Goal: Information Seeking & Learning: Learn about a topic

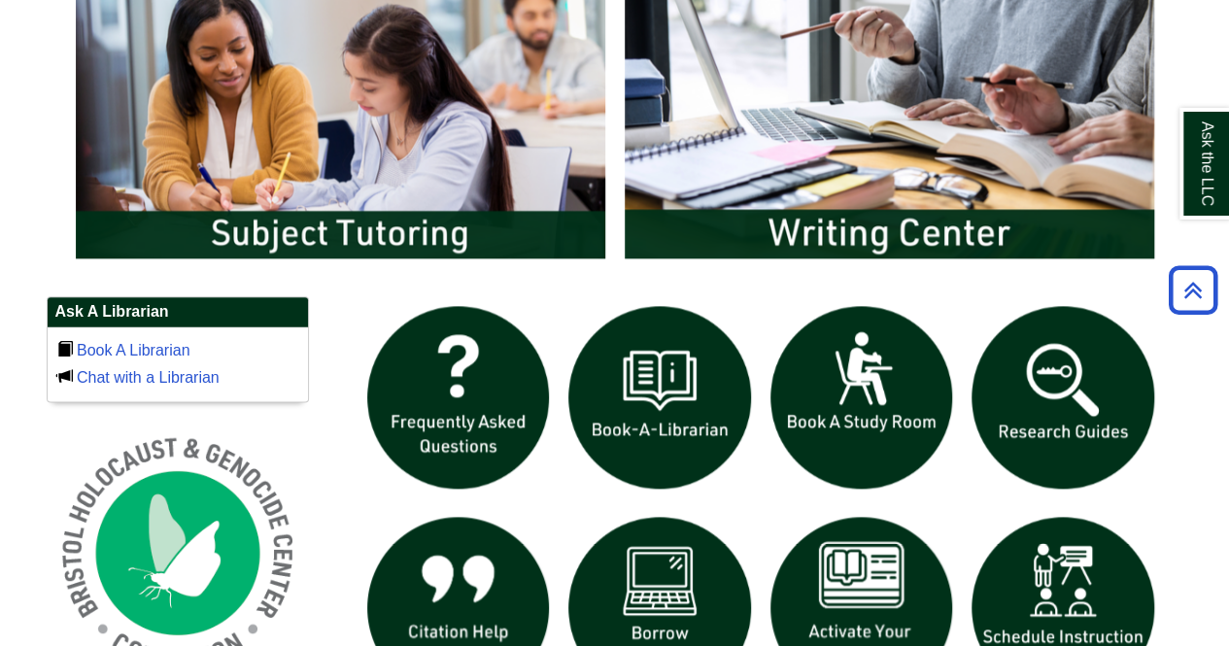
scroll to position [1257, 0]
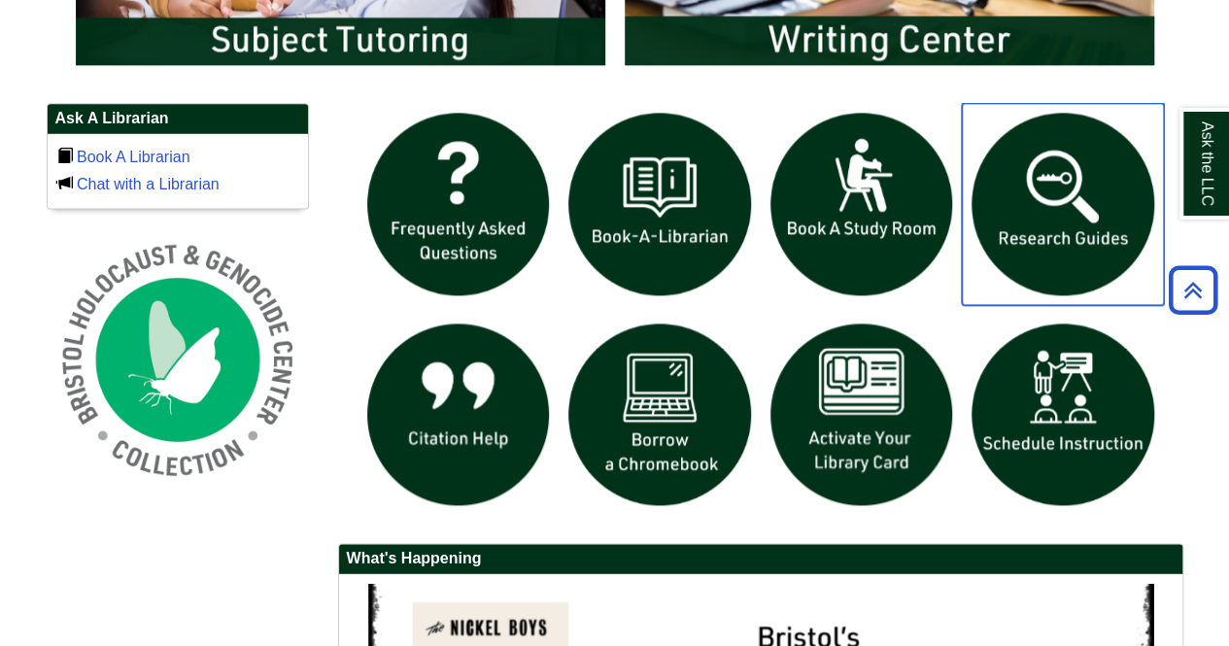
click at [1024, 187] on img "slideshow" at bounding box center [1063, 204] width 202 height 202
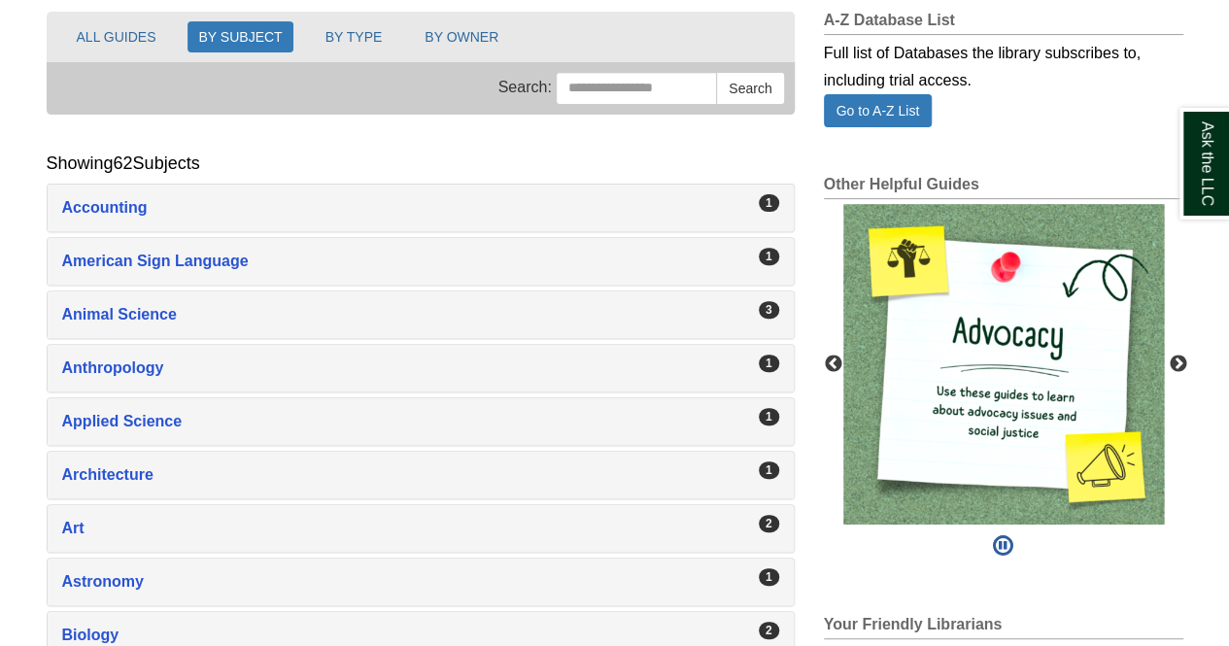
scroll to position [276, 0]
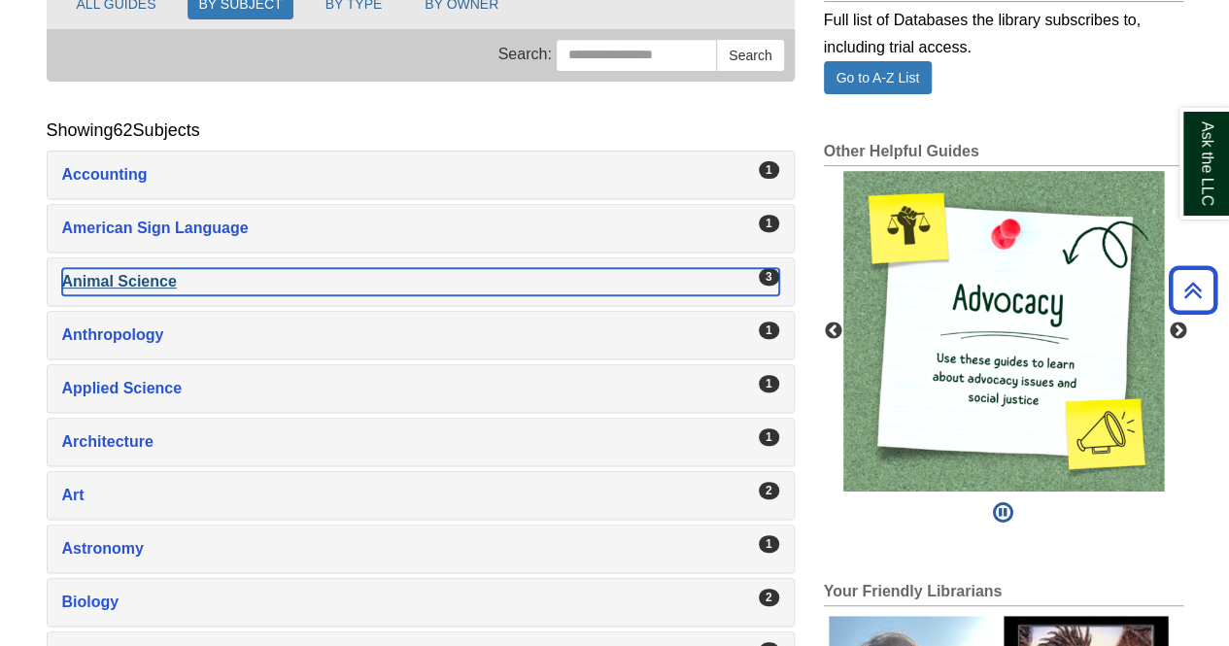
click at [151, 274] on div "Animal Science , 3 guides" at bounding box center [420, 281] width 717 height 27
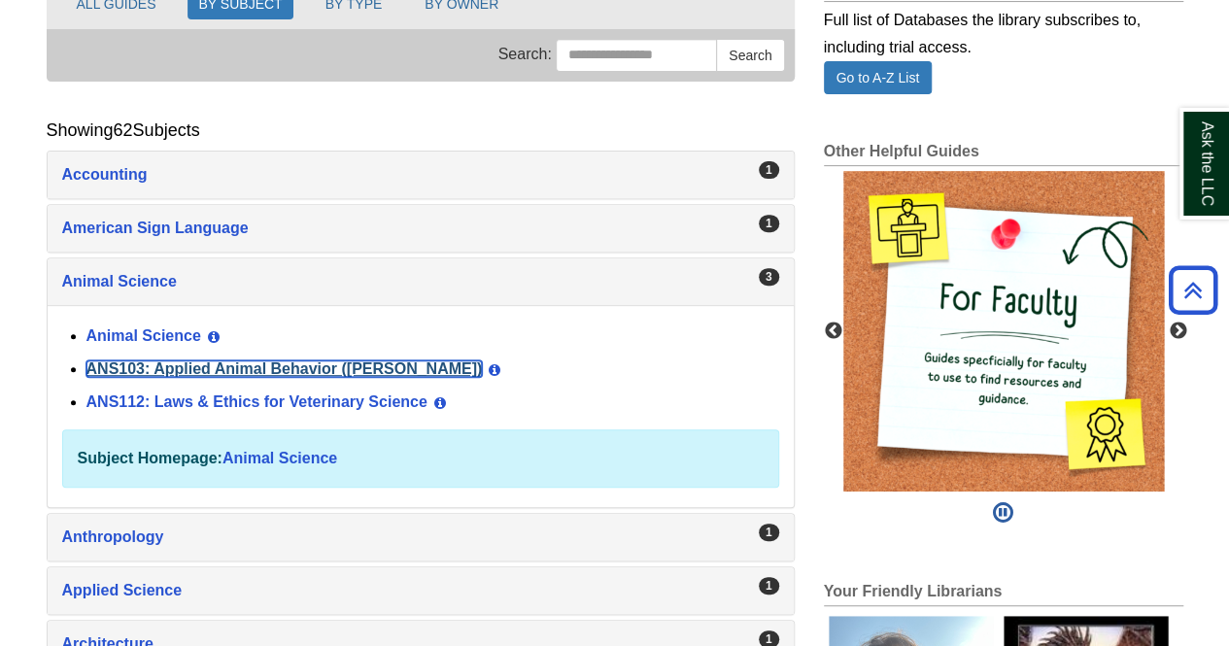
click at [256, 362] on link "ANS103: Applied Animal Behavior ([PERSON_NAME])" at bounding box center [284, 368] width 396 height 17
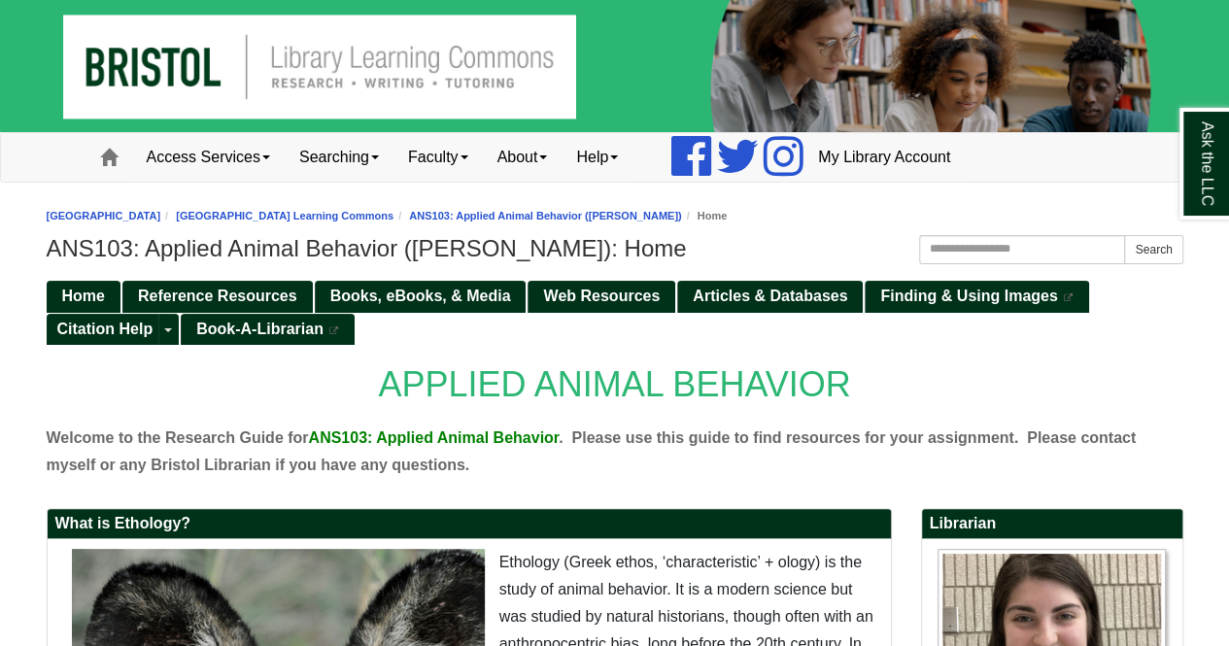
click at [256, 362] on p "APPLIED ANIMAL BEHAVIOR" at bounding box center [615, 384] width 1136 height 61
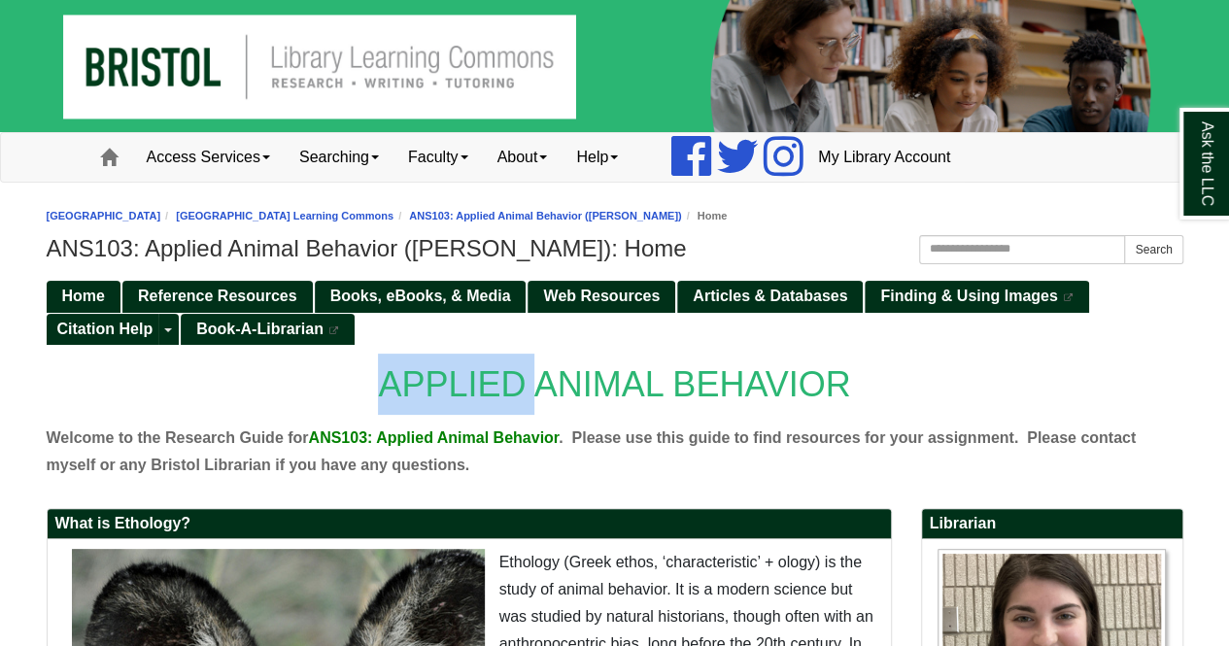
click at [256, 362] on p "APPLIED ANIMAL BEHAVIOR" at bounding box center [615, 384] width 1136 height 61
click at [496, 360] on p "APPLIED ANIMAL BEHAVIOR" at bounding box center [615, 384] width 1136 height 61
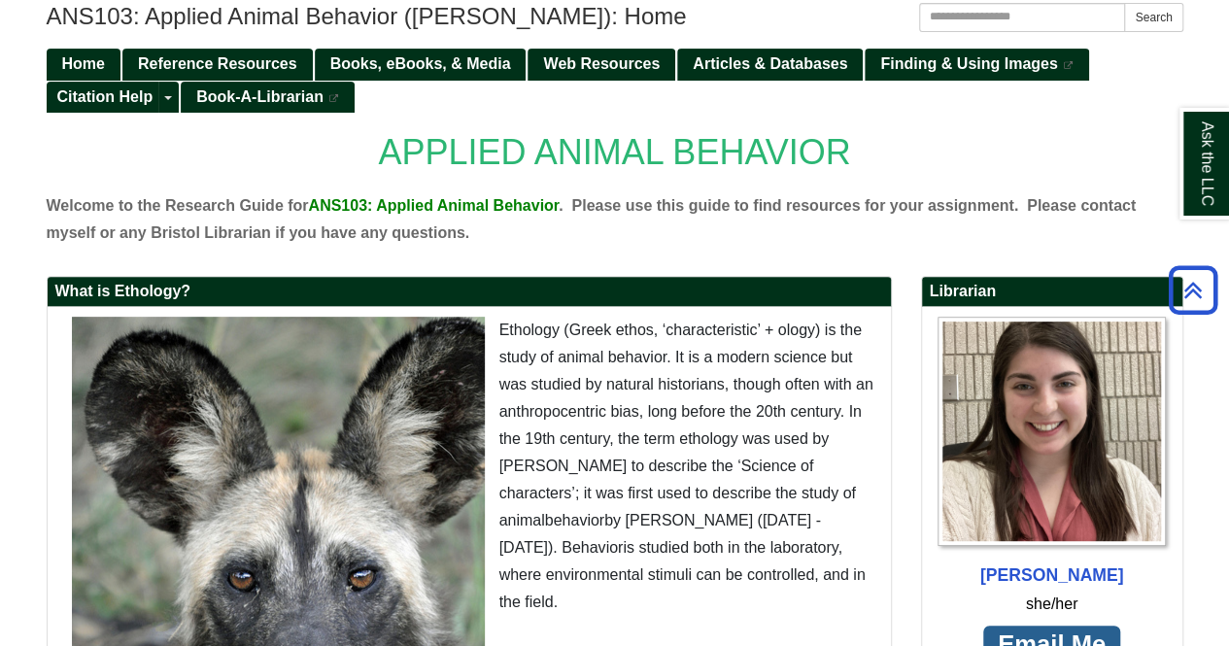
scroll to position [116, 0]
